Goal: Task Accomplishment & Management: Use online tool/utility

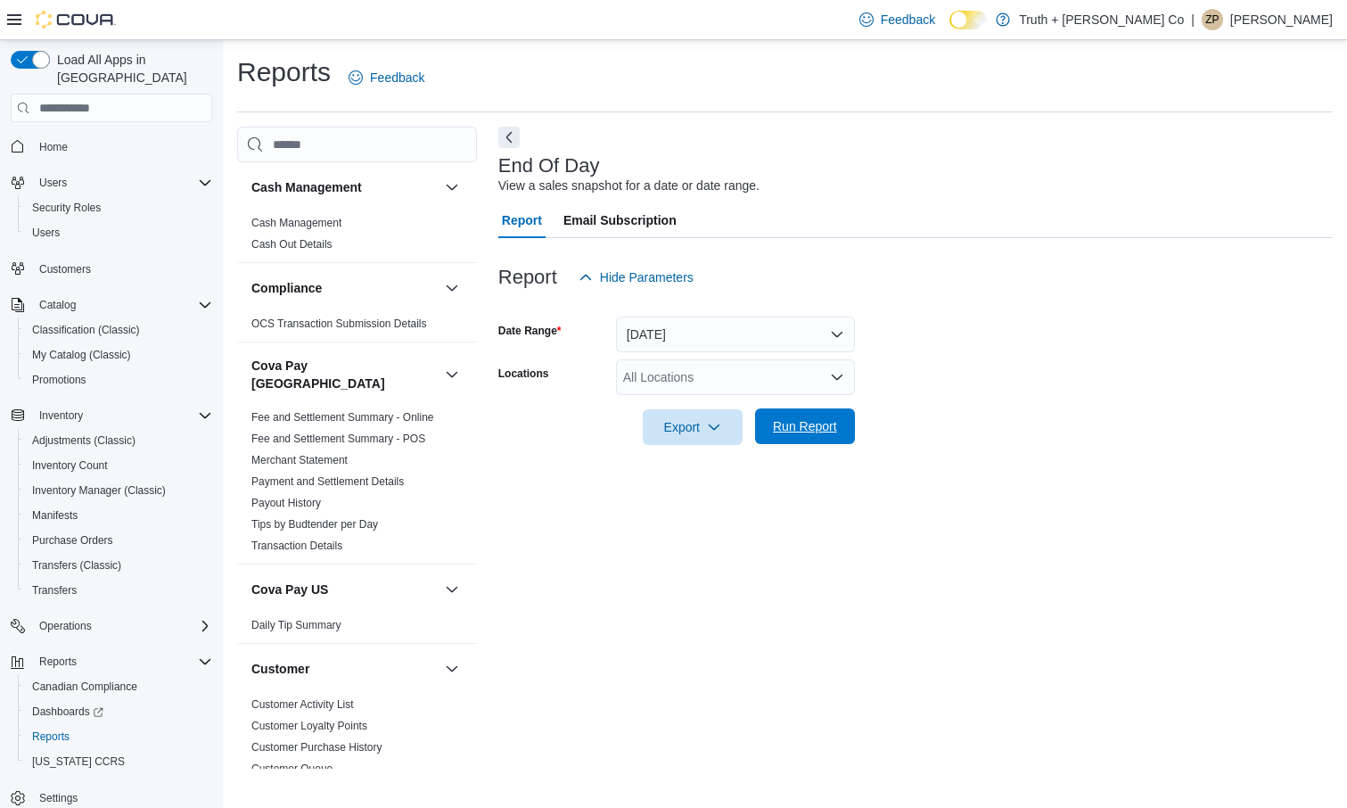
click at [828, 424] on span "Run Report" at bounding box center [805, 426] width 64 height 18
